Goal: Task Accomplishment & Management: Manage account settings

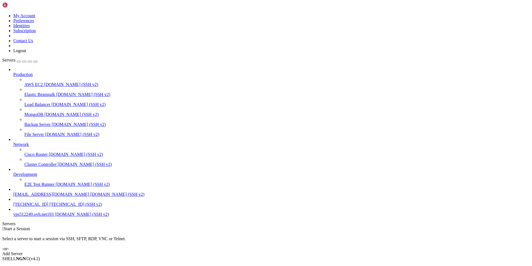
click at [55, 216] on span "[DOMAIN_NAME] (SSH v2)" at bounding box center [82, 214] width 54 height 5
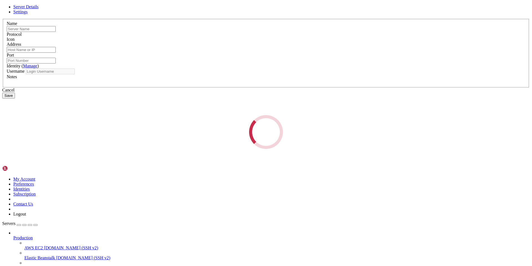
type input "vps512249.ovh.net193"
type input "[DOMAIN_NAME]"
type input "22"
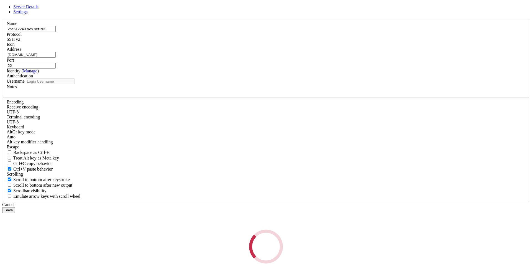
type input "ubuntu"
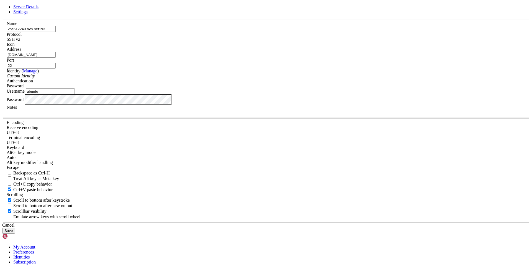
drag, startPoint x: 239, startPoint y: 104, endPoint x: 175, endPoint y: 100, distance: 64.4
click at [175, 100] on div "Server Details Settings Name vps512249.ovh.net193 Protocol SSH v2 Icon" at bounding box center [265, 118] width 527 height 229
click at [97, 156] on div "Server Details Settings Name vps512249.ovh.net193 Protocol SSH v2 Icon" at bounding box center [265, 118] width 527 height 229
click at [299, 222] on div "Cancel" at bounding box center [265, 224] width 527 height 5
